Goal: Transaction & Acquisition: Book appointment/travel/reservation

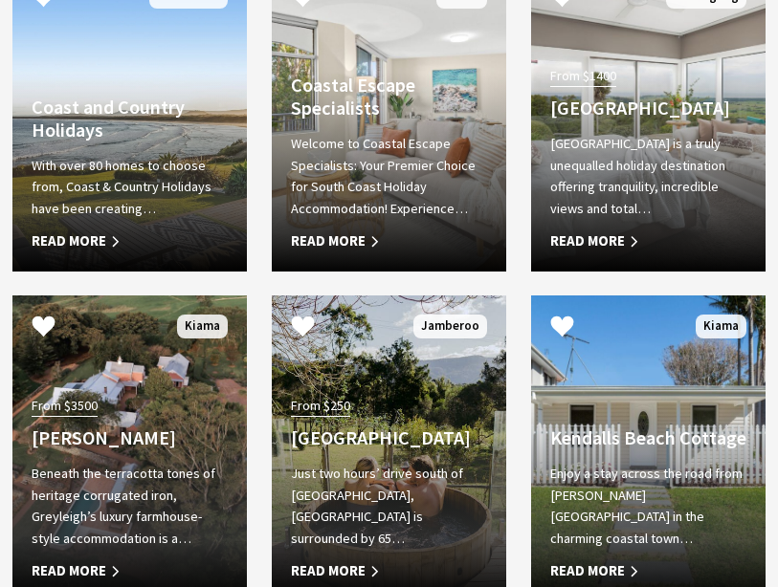
scroll to position [2368, 0]
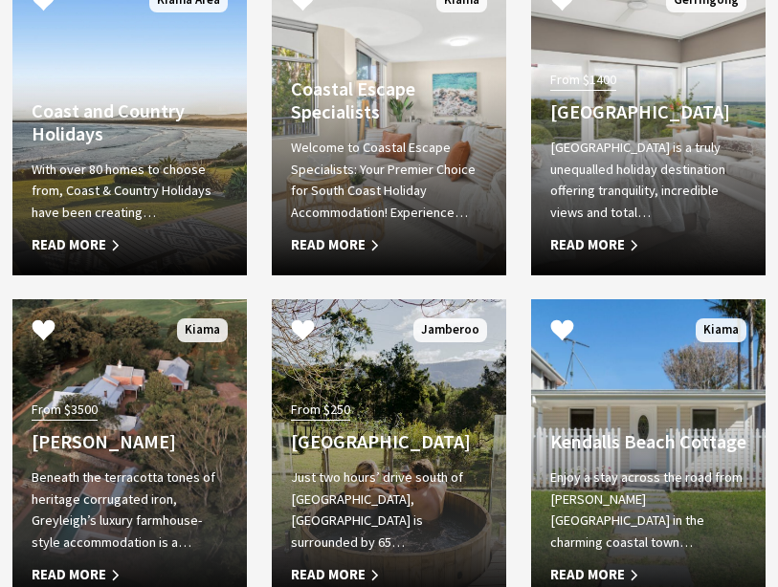
click at [602, 583] on span "Read More" at bounding box center [648, 574] width 196 height 23
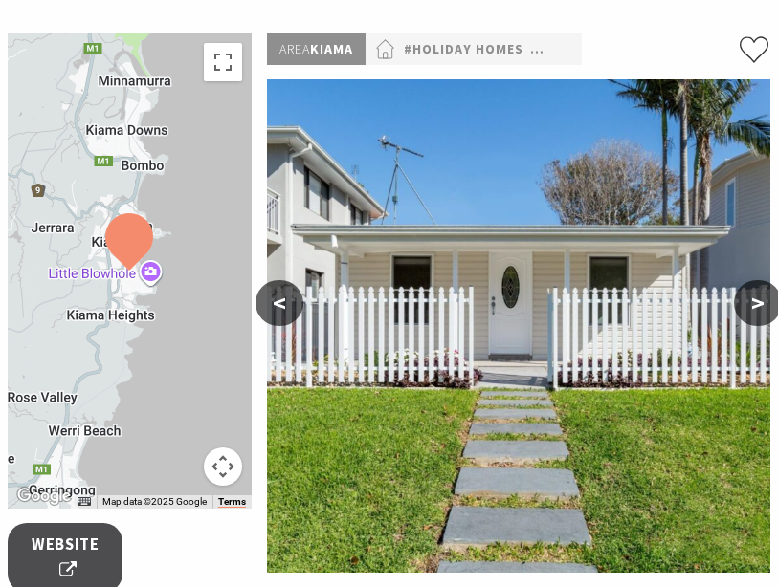
scroll to position [246, 0]
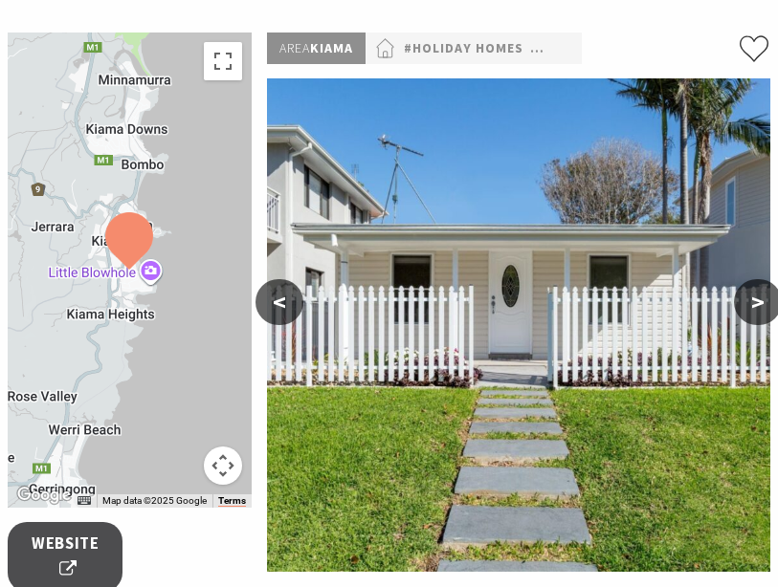
click at [774, 301] on button ">" at bounding box center [758, 302] width 48 height 46
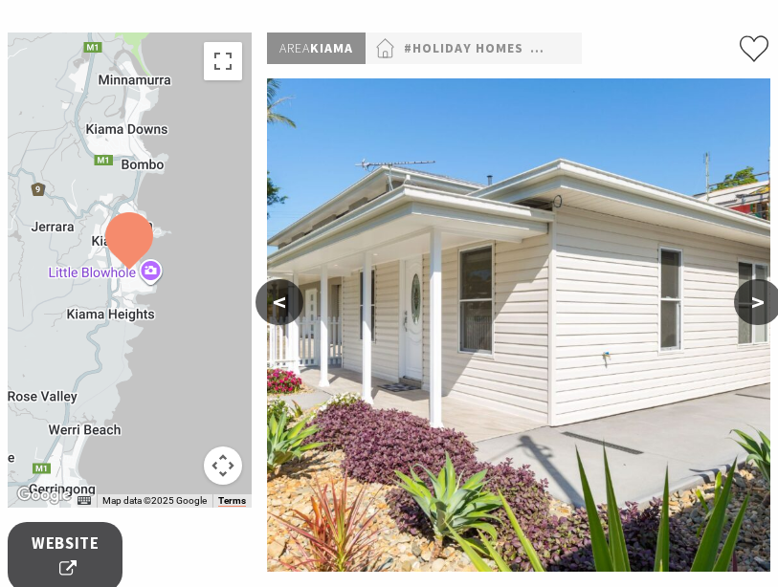
click at [776, 308] on button ">" at bounding box center [758, 302] width 48 height 46
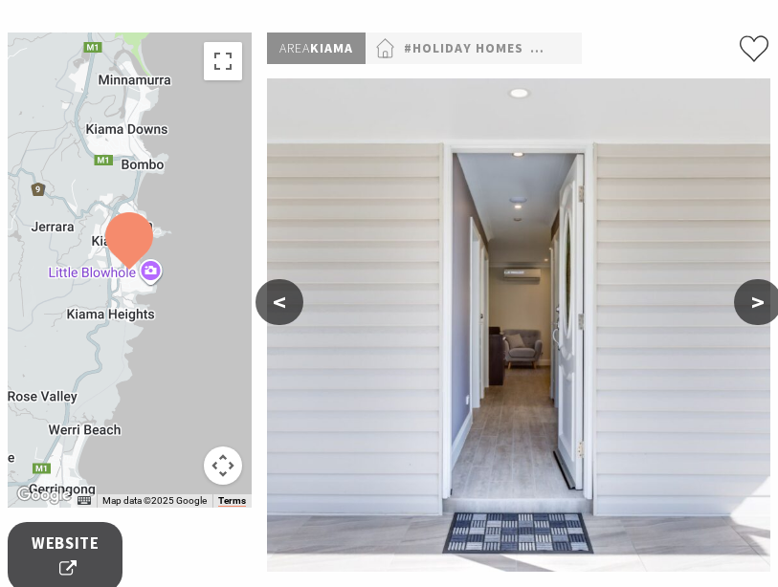
click at [772, 307] on button ">" at bounding box center [758, 302] width 48 height 46
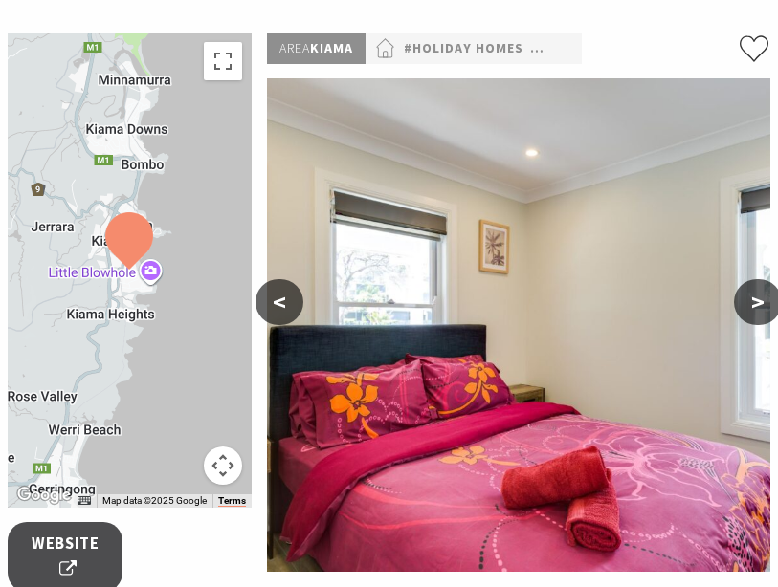
click at [773, 302] on button ">" at bounding box center [758, 302] width 48 height 46
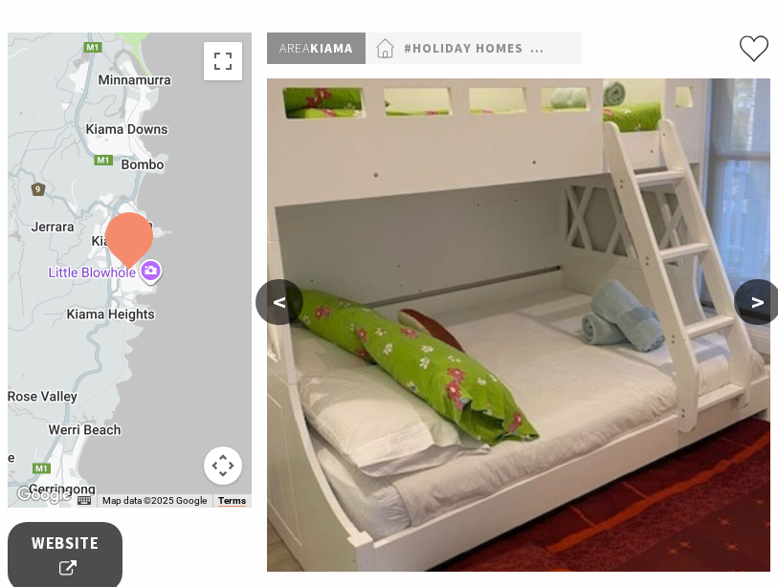
click at [776, 302] on button ">" at bounding box center [758, 302] width 48 height 46
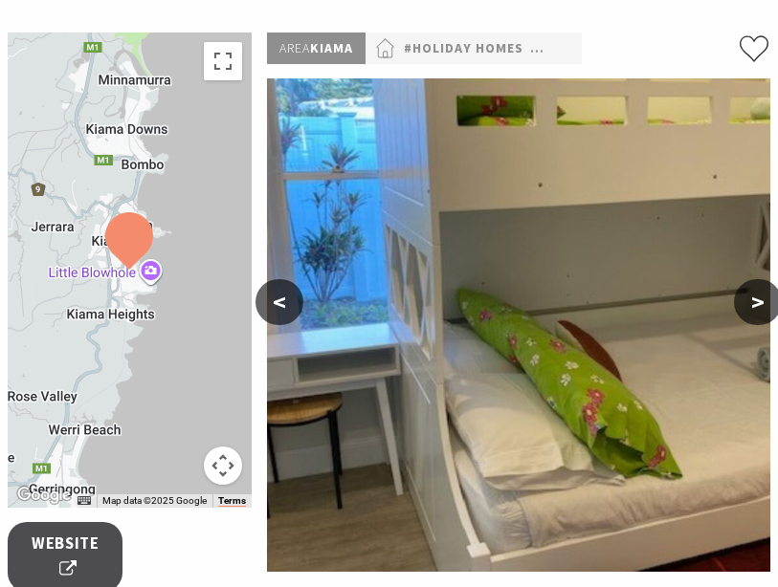
click at [774, 300] on button ">" at bounding box center [758, 302] width 48 height 46
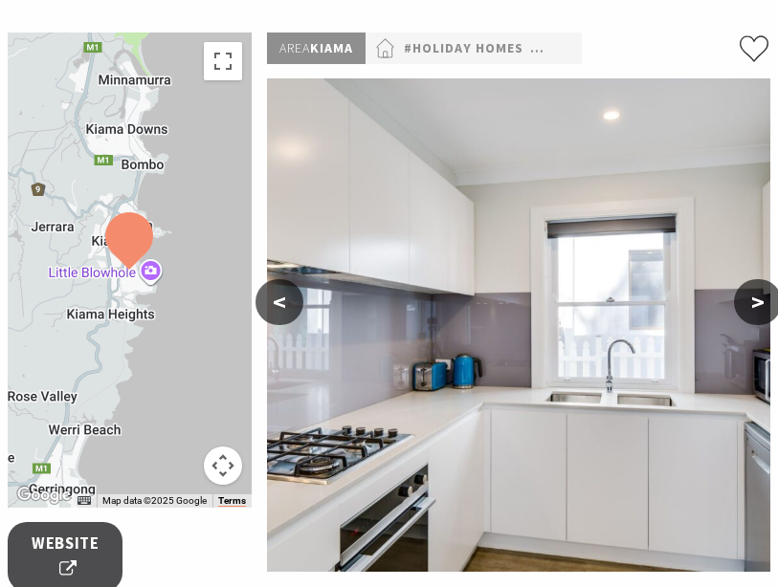
click at [772, 302] on button ">" at bounding box center [758, 302] width 48 height 46
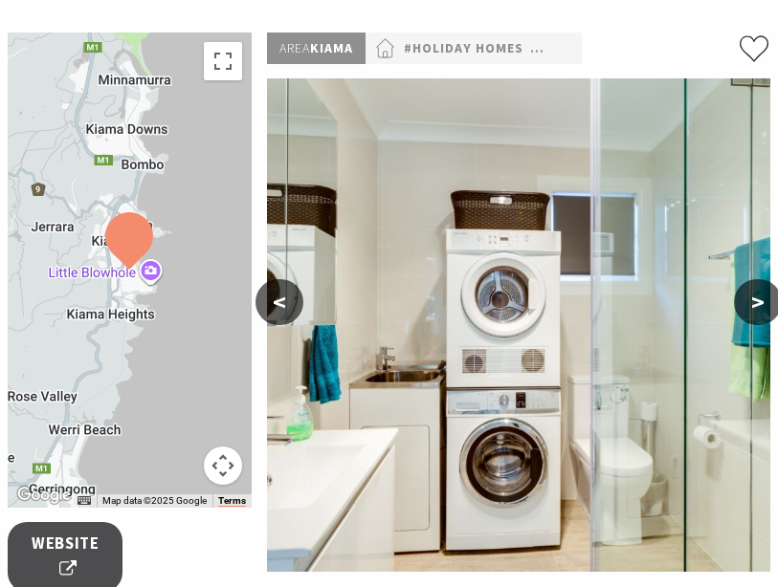
click at [771, 307] on button ">" at bounding box center [758, 302] width 48 height 46
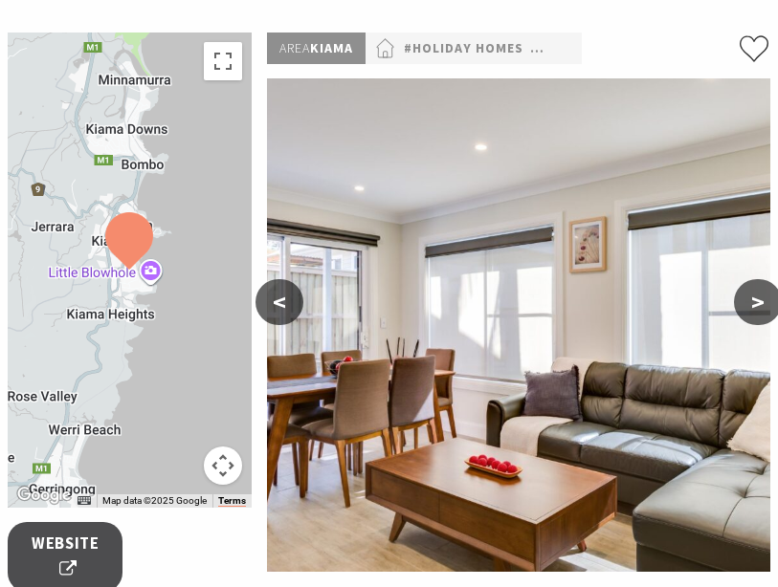
click at [772, 312] on button ">" at bounding box center [758, 302] width 48 height 46
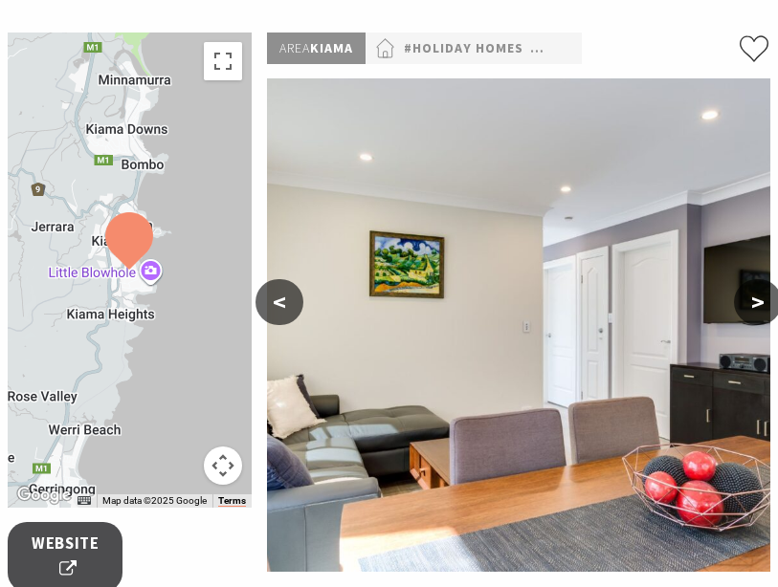
click at [776, 311] on button ">" at bounding box center [758, 302] width 48 height 46
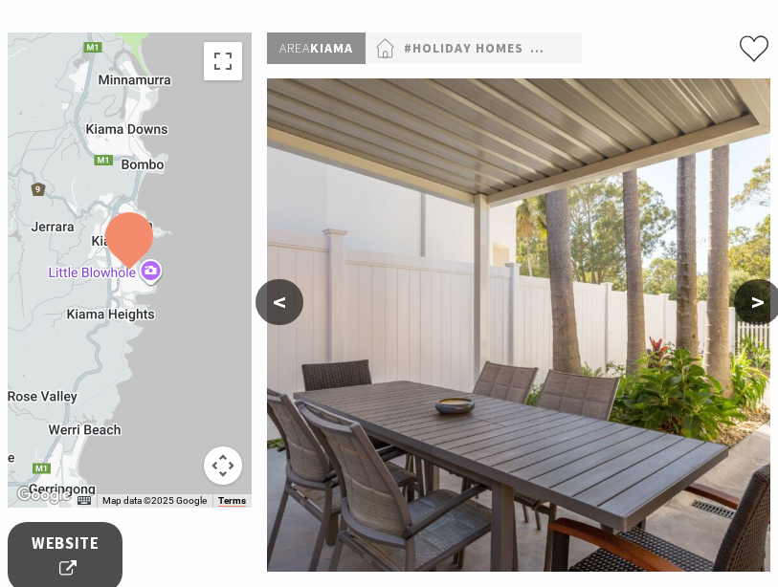
click at [776, 307] on button ">" at bounding box center [758, 302] width 48 height 46
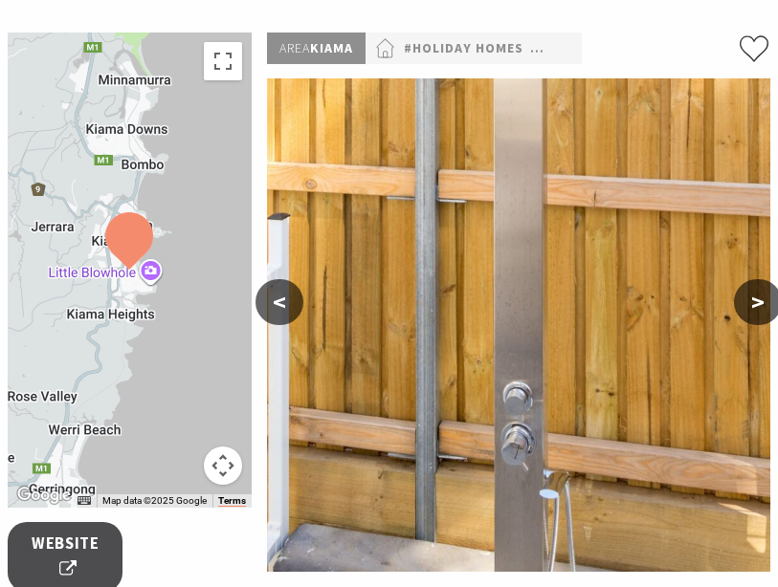
click at [775, 302] on button ">" at bounding box center [758, 302] width 48 height 46
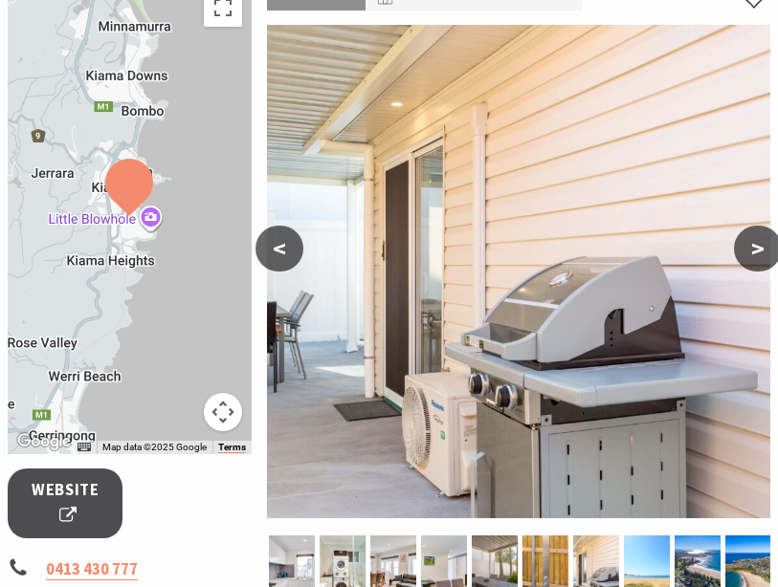
scroll to position [300, 0]
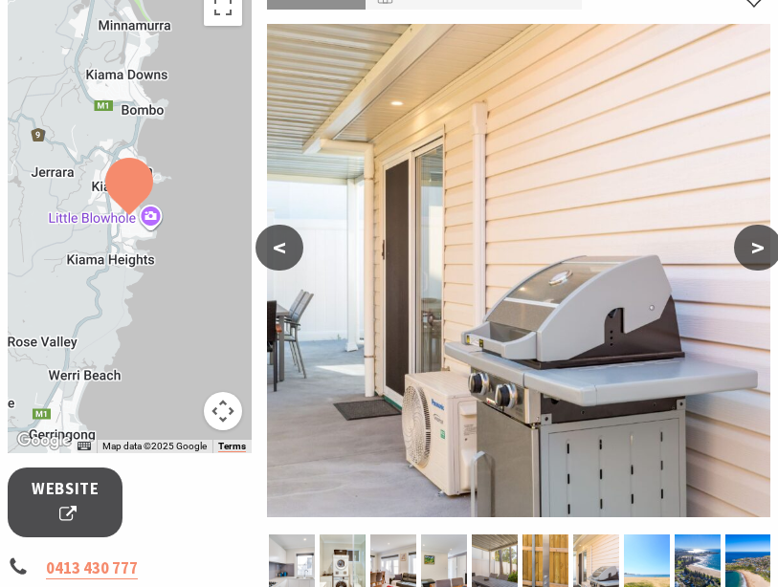
click at [77, 488] on span "Website" at bounding box center [66, 502] width 68 height 51
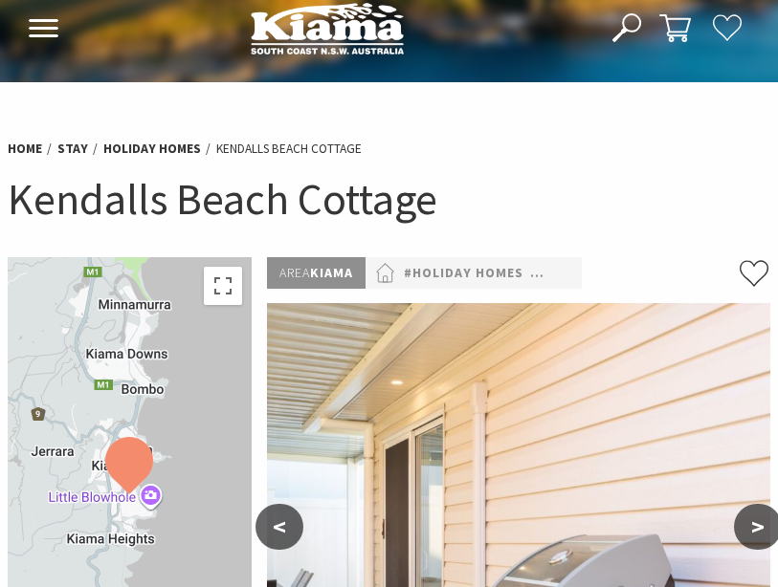
scroll to position [0, 0]
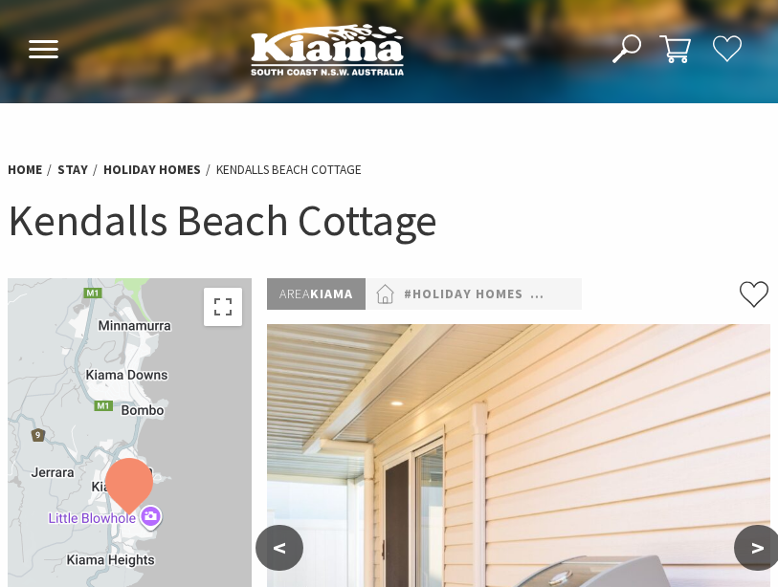
click at [157, 167] on link "Holiday Homes" at bounding box center [152, 170] width 98 height 18
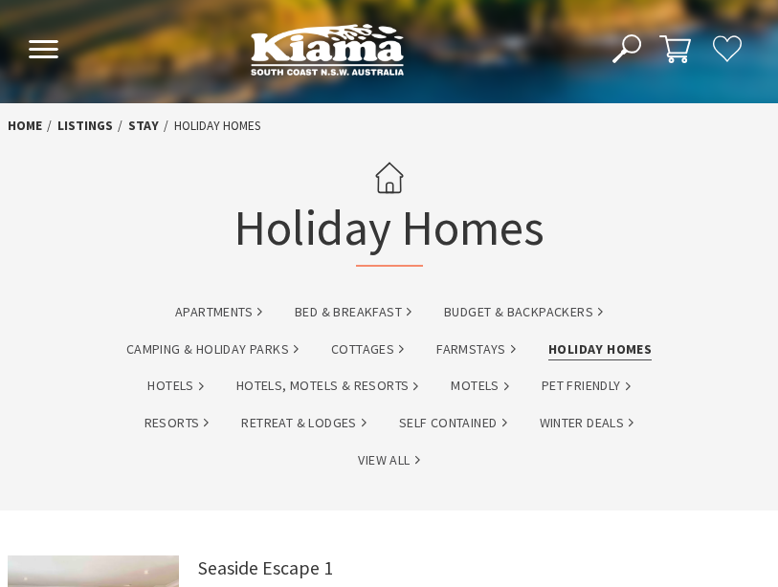
click at [608, 380] on link "Pet Friendly" at bounding box center [585, 386] width 89 height 22
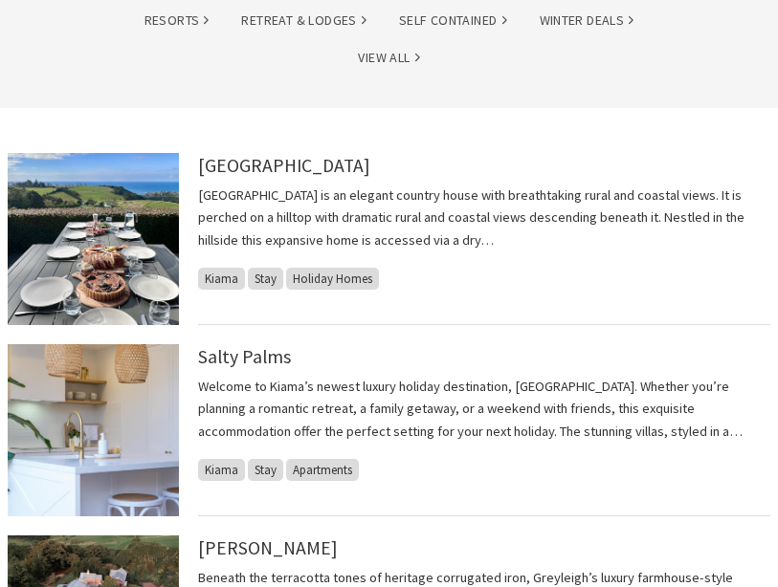
scroll to position [432, 0]
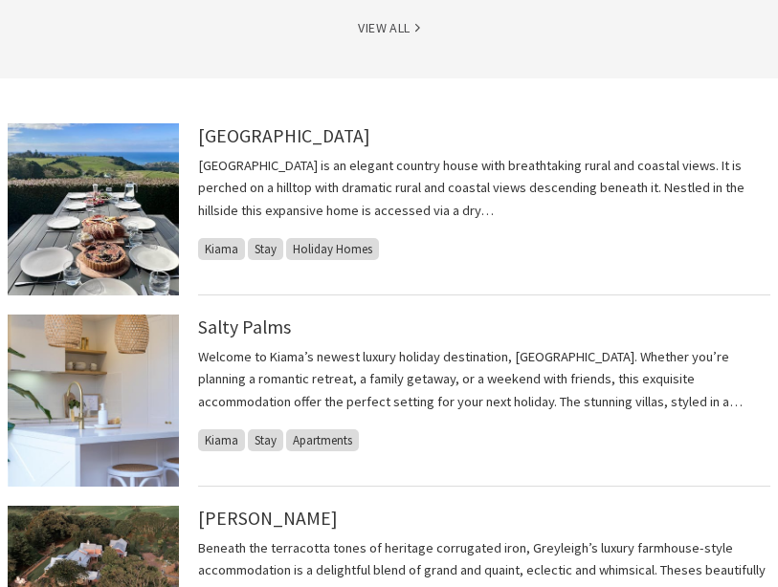
click at [120, 385] on img at bounding box center [93, 401] width 171 height 172
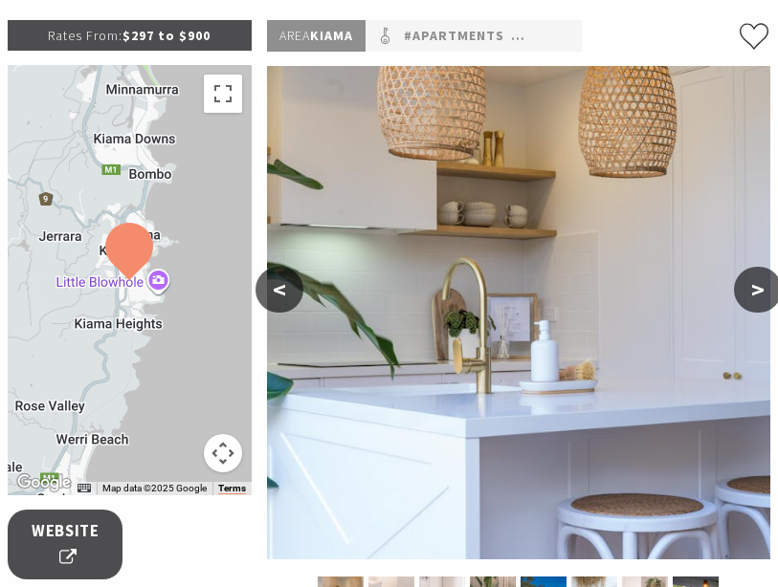
scroll to position [258, 0]
click at [770, 289] on button ">" at bounding box center [758, 290] width 48 height 46
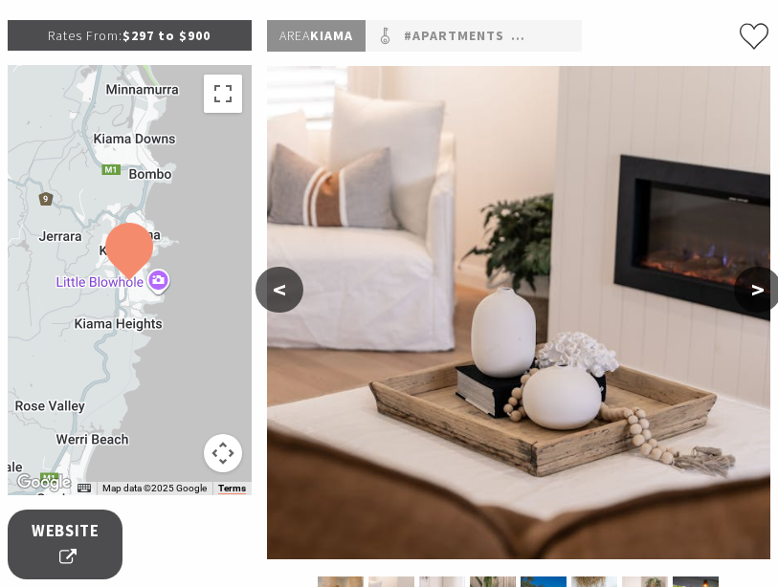
click at [774, 293] on button ">" at bounding box center [758, 290] width 48 height 46
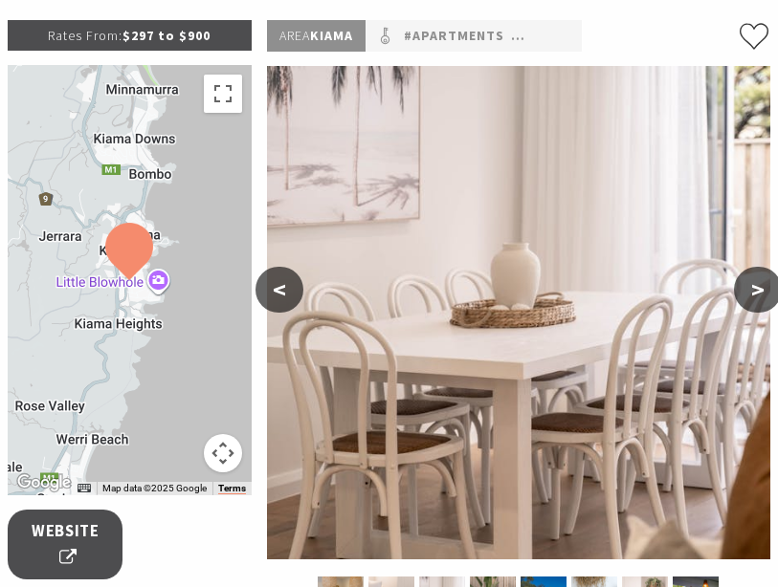
click at [773, 289] on button ">" at bounding box center [758, 290] width 48 height 46
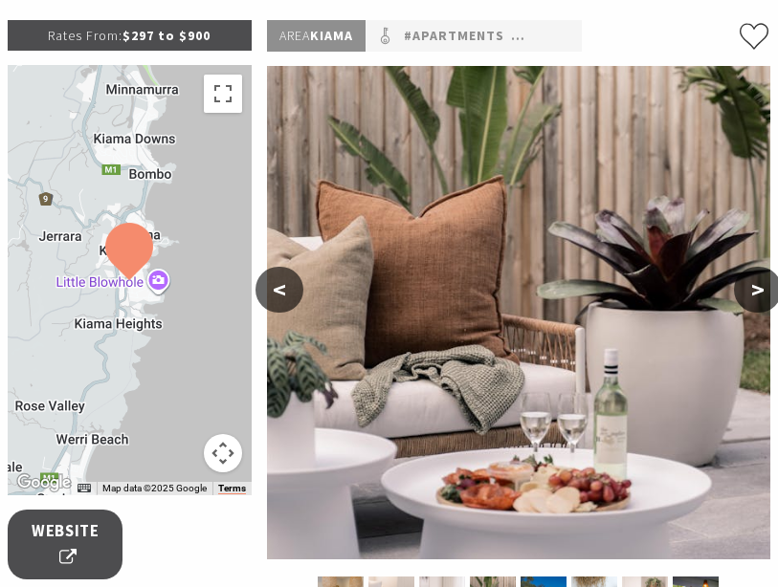
click at [770, 294] on button ">" at bounding box center [758, 290] width 48 height 46
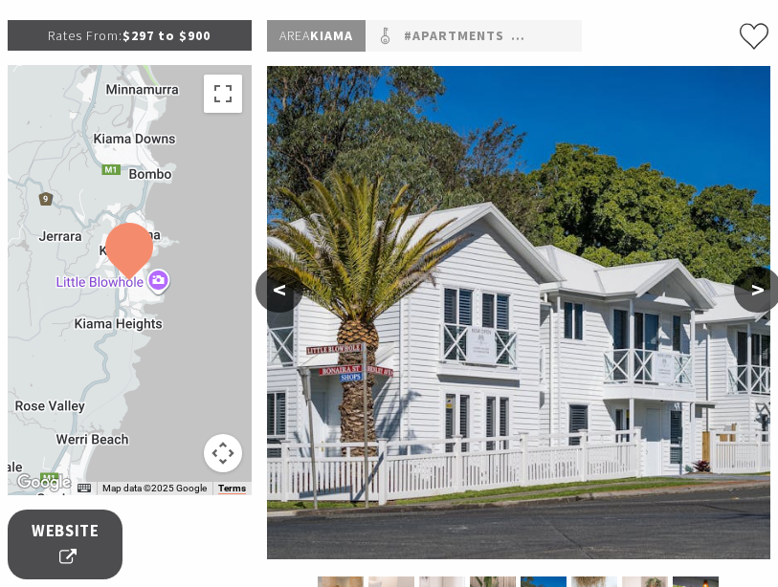
click at [772, 297] on button ">" at bounding box center [758, 290] width 48 height 46
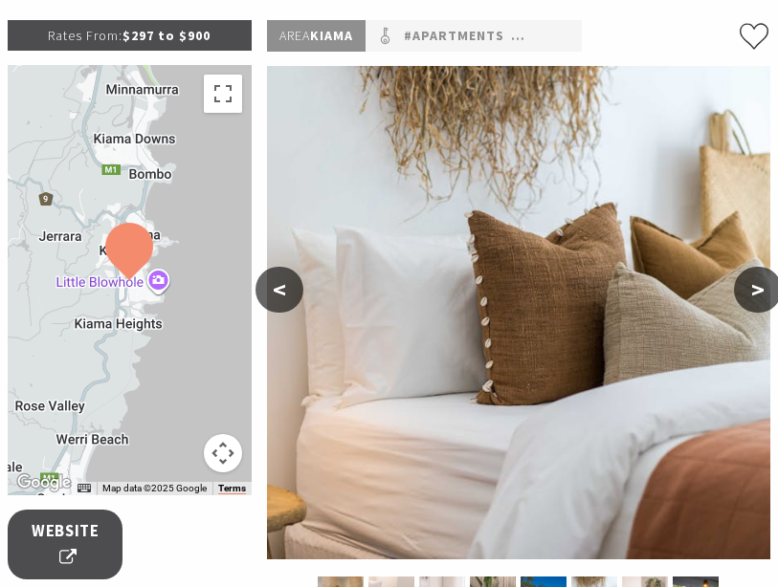
click at [774, 292] on button ">" at bounding box center [758, 290] width 48 height 46
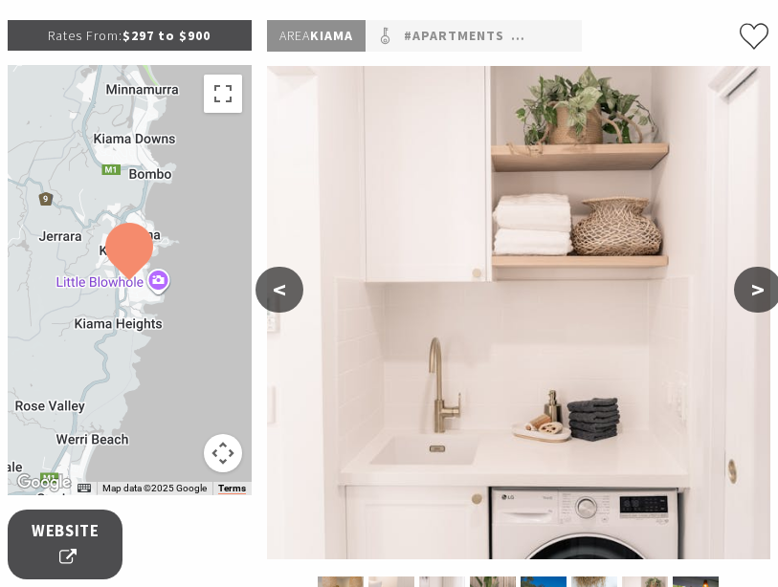
click at [769, 294] on button ">" at bounding box center [758, 290] width 48 height 46
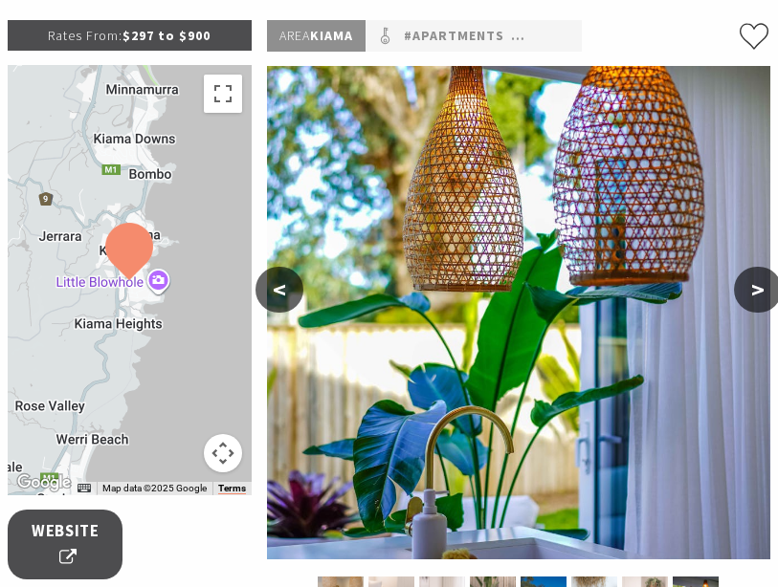
click at [773, 296] on button ">" at bounding box center [758, 290] width 48 height 46
click at [765, 286] on button ">" at bounding box center [758, 290] width 48 height 46
click at [762, 277] on button ">" at bounding box center [758, 290] width 48 height 46
click at [762, 287] on button ">" at bounding box center [758, 290] width 48 height 46
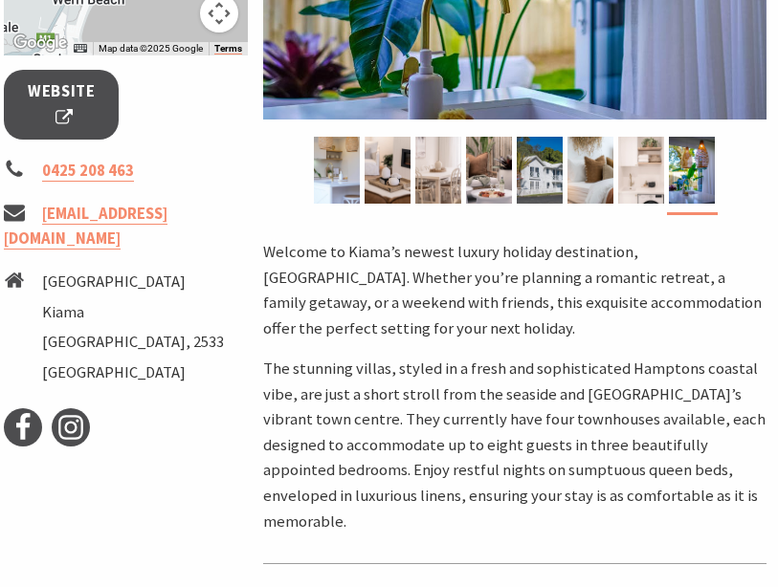
scroll to position [697, 4]
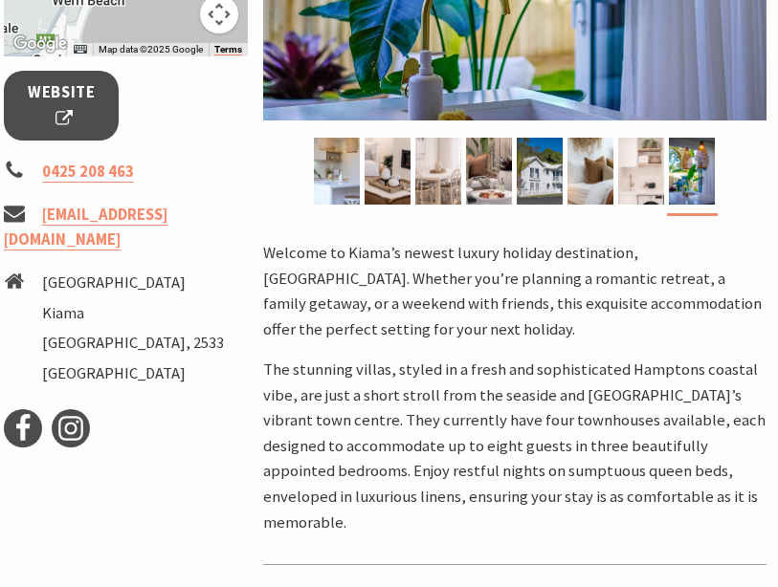
click at [77, 102] on span "Website" at bounding box center [62, 105] width 68 height 51
